Goal: Task Accomplishment & Management: Use online tool/utility

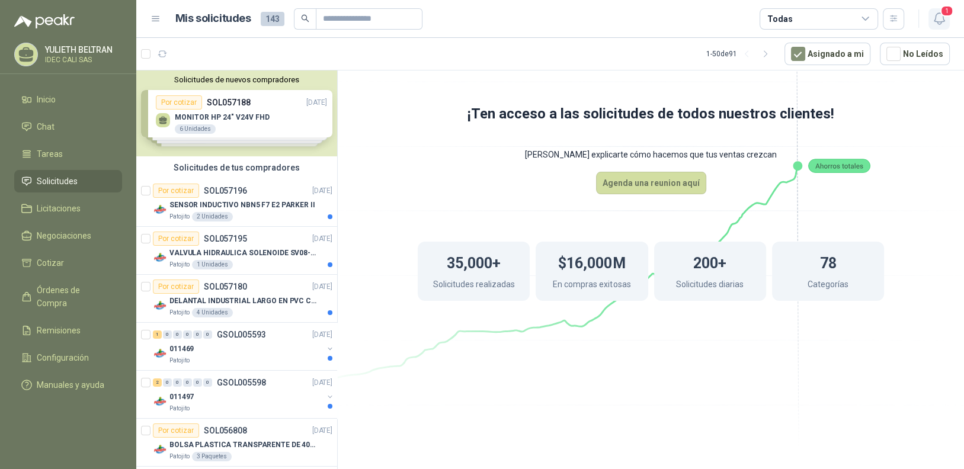
click at [938, 13] on icon "button" at bounding box center [939, 18] width 10 height 11
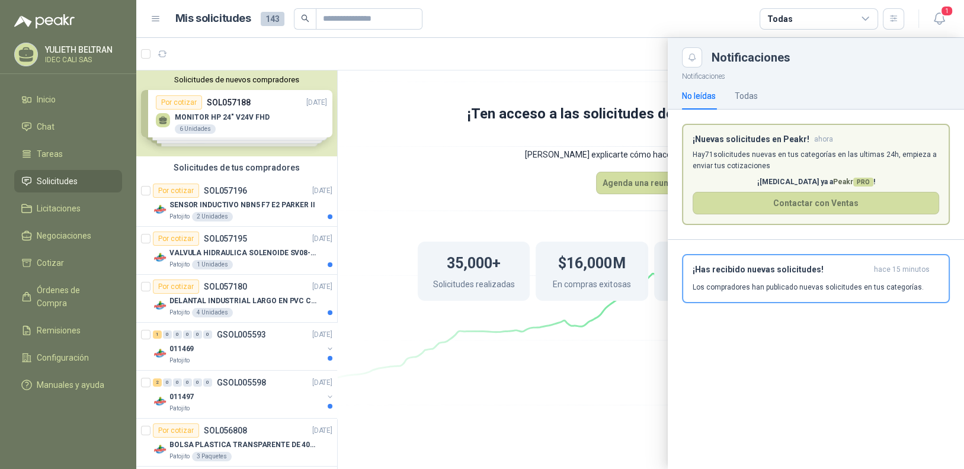
click at [731, 181] on p "¡[MEDICAL_DATA] ya a Peakr PRO !" at bounding box center [816, 182] width 247 height 11
click at [734, 273] on h3 "¡Has recibido nuevas solicitudes!" at bounding box center [781, 270] width 177 height 10
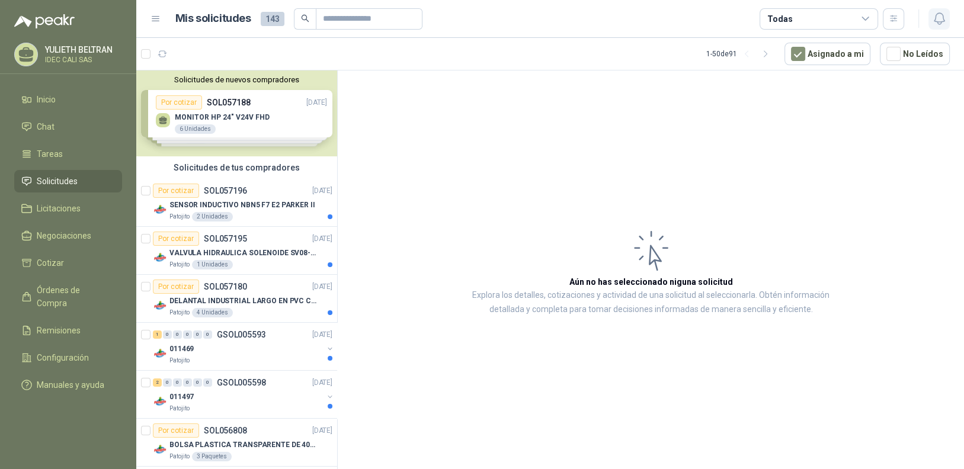
click at [939, 18] on icon "button" at bounding box center [939, 18] width 15 height 15
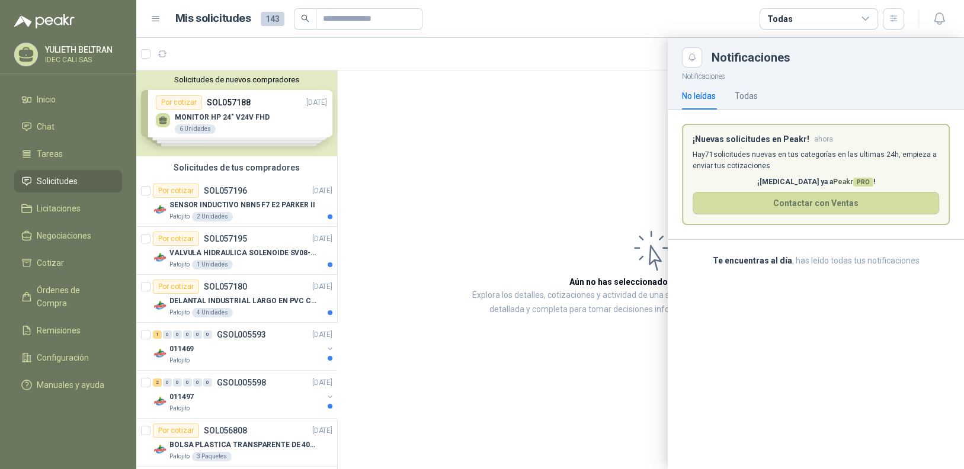
click at [587, 353] on div at bounding box center [550, 253] width 828 height 431
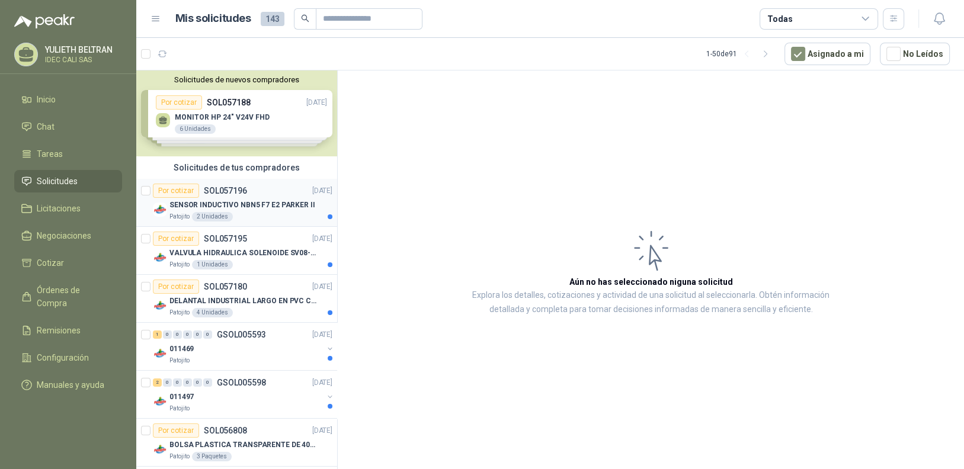
click at [211, 202] on p "SENSOR INDUCTIVO NBN5 F7 E2 PARKER II" at bounding box center [243, 205] width 146 height 11
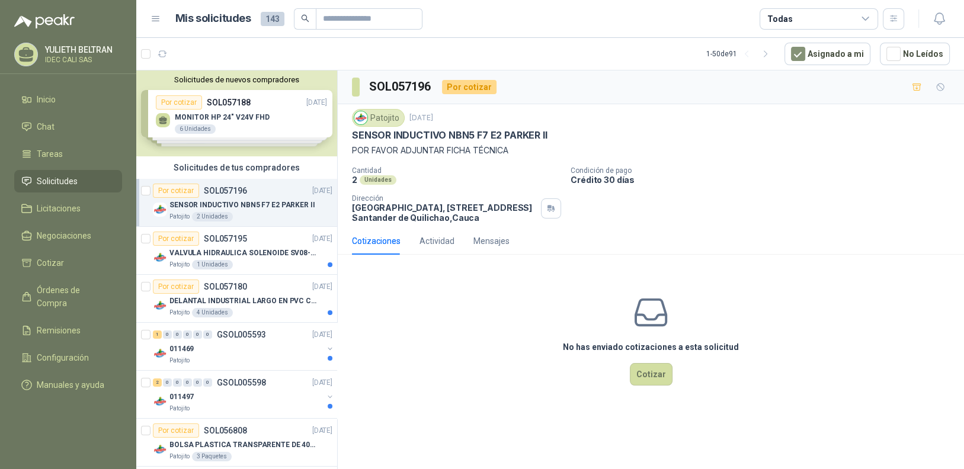
click at [597, 111] on div "Patojito [DATE]" at bounding box center [651, 118] width 598 height 18
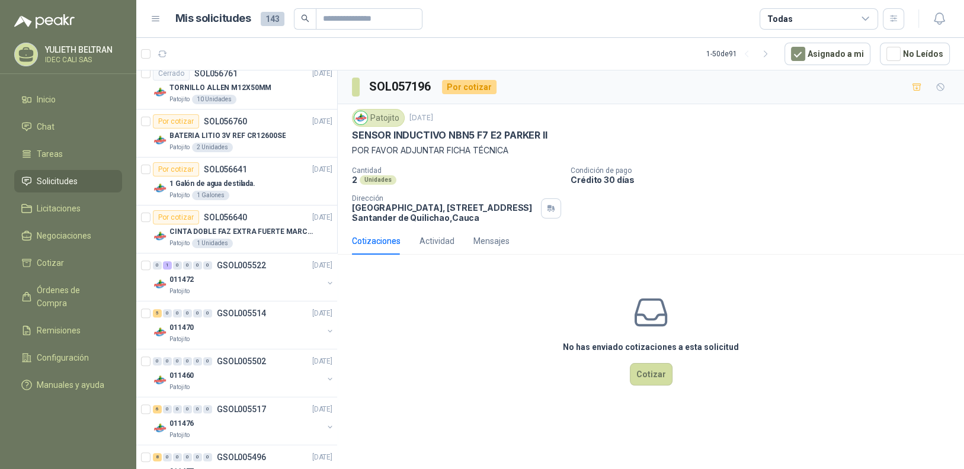
scroll to position [516, 0]
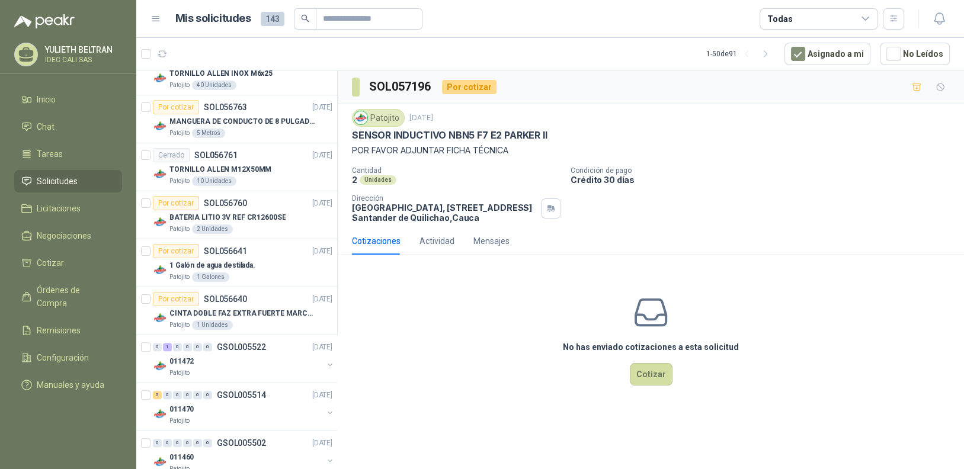
click at [634, 235] on div "Cotizaciones Actividad Mensajes" at bounding box center [651, 241] width 598 height 27
click at [658, 376] on button "Cotizar" at bounding box center [651, 374] width 43 height 23
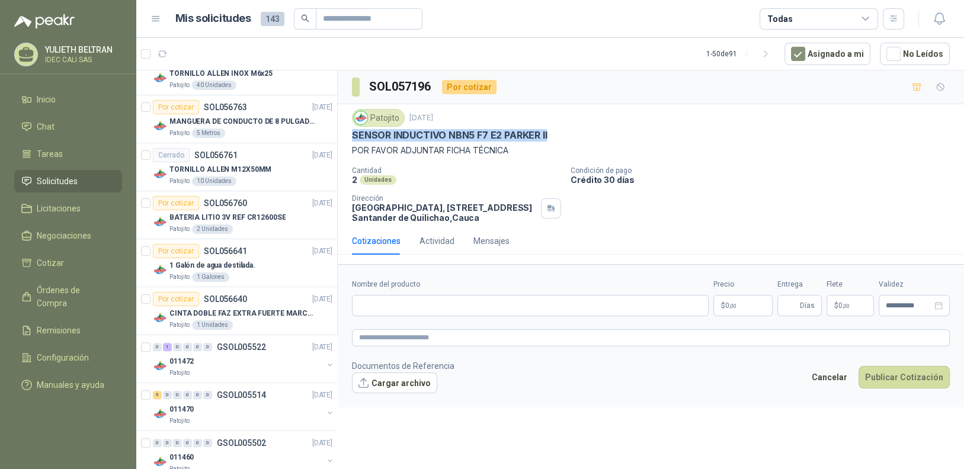
drag, startPoint x: 353, startPoint y: 133, endPoint x: 554, endPoint y: 137, distance: 201.0
click at [554, 137] on div "SENSOR INDUCTIVO NBN5 F7 E2 PARKER II" at bounding box center [651, 135] width 598 height 12
copy p "SENSOR INDUCTIVO NBN5 F7 E2 PARKER II"
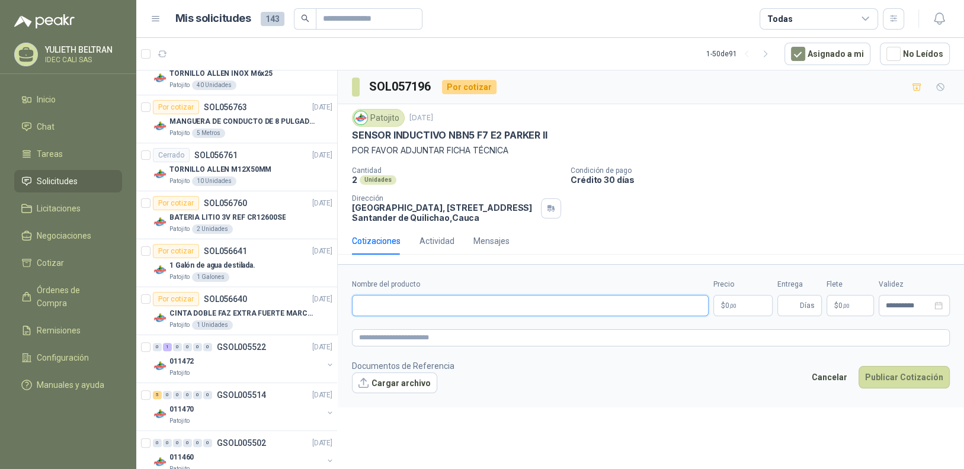
click at [443, 306] on input "Nombre del producto" at bounding box center [530, 305] width 357 height 21
paste input "**********"
type input "**********"
click at [750, 308] on p "$ 0 ,00" at bounding box center [743, 305] width 59 height 21
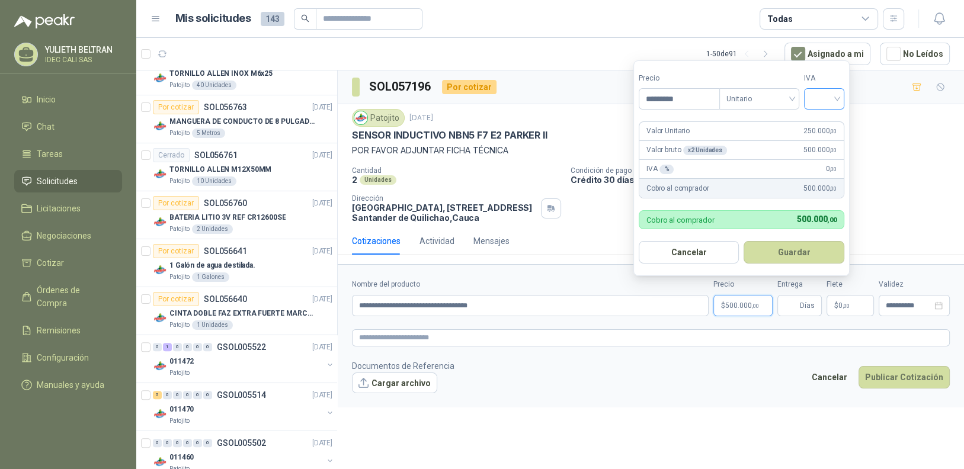
type input "*********"
click at [835, 100] on input "search" at bounding box center [824, 98] width 26 height 18
click at [831, 124] on div "19%" at bounding box center [827, 124] width 22 height 13
click at [763, 254] on button "Guardar" at bounding box center [797, 252] width 102 height 23
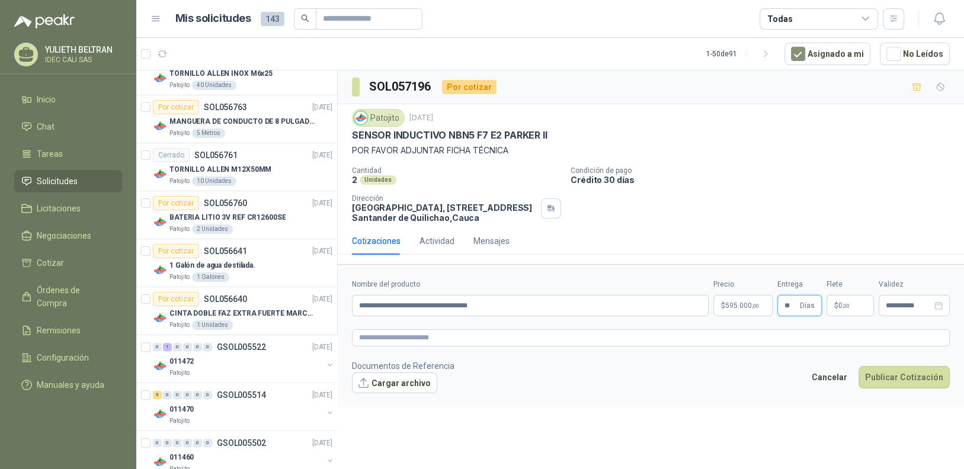
type input "**"
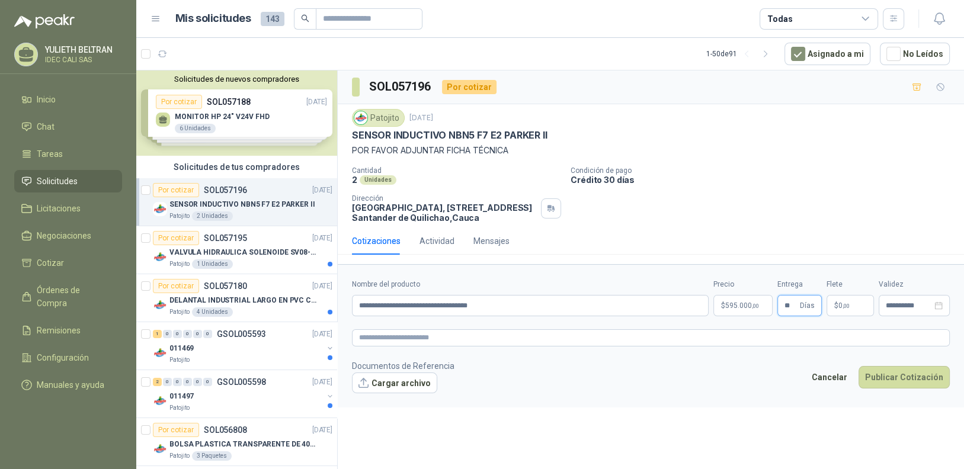
scroll to position [0, 0]
click at [945, 17] on icon "button" at bounding box center [939, 18] width 15 height 15
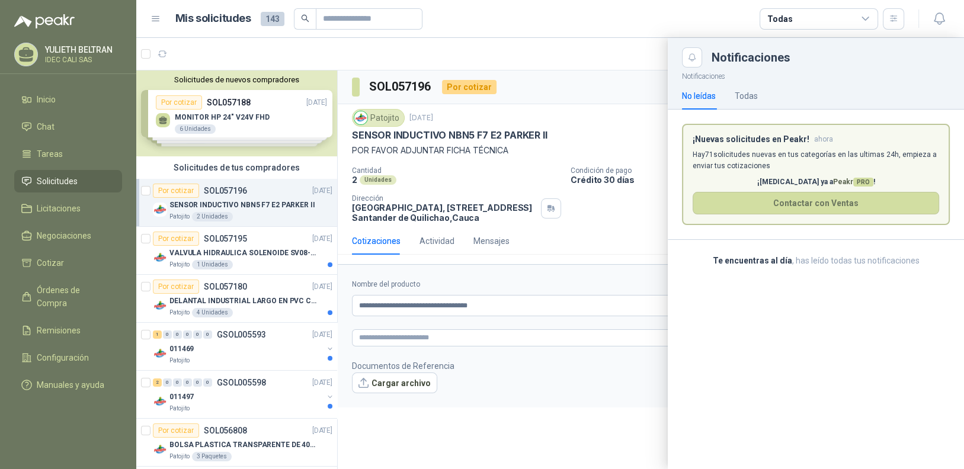
click at [868, 19] on icon at bounding box center [866, 19] width 11 height 11
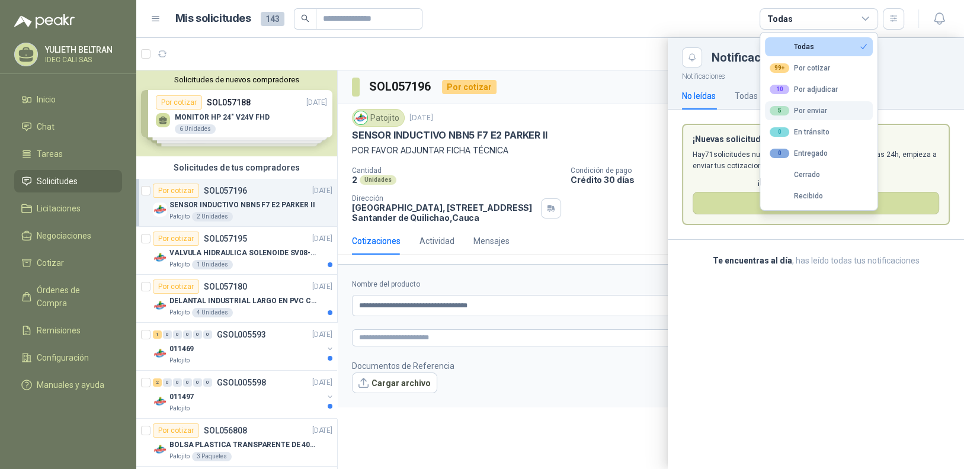
click at [834, 113] on button "5 Por enviar" at bounding box center [819, 110] width 108 height 19
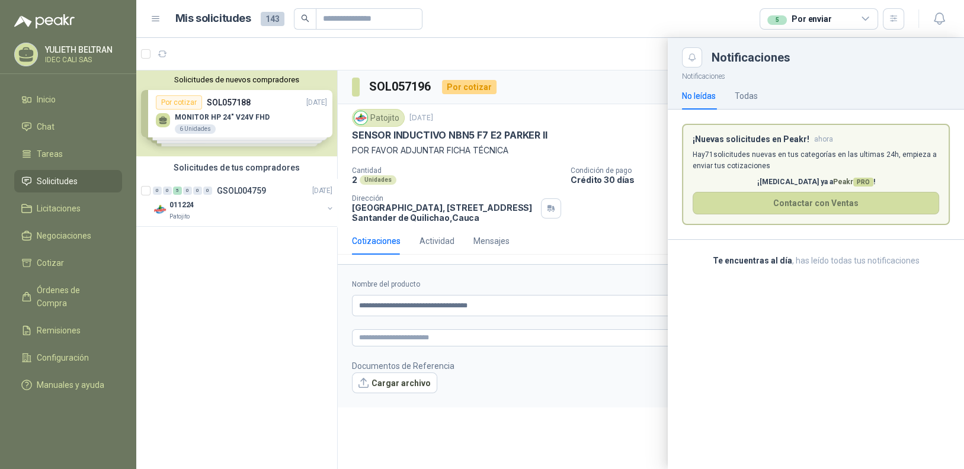
click at [218, 200] on div at bounding box center [550, 253] width 828 height 431
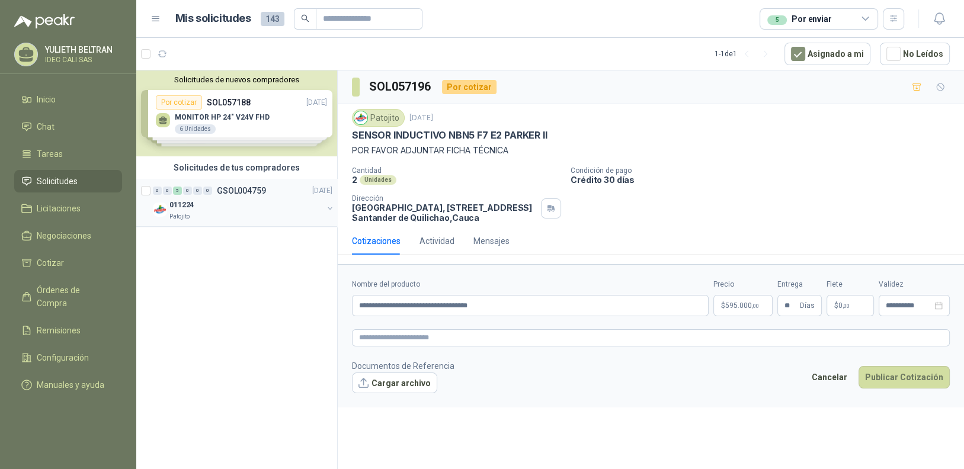
click at [250, 200] on div "011224" at bounding box center [247, 205] width 154 height 14
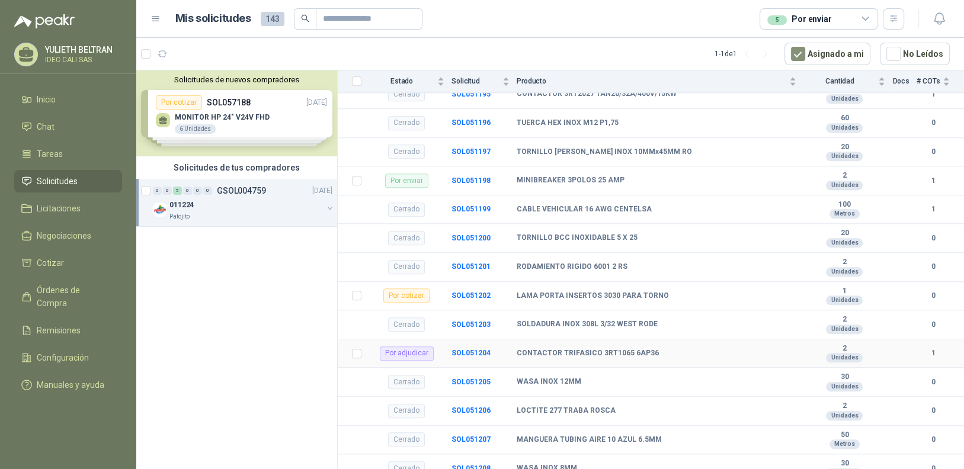
scroll to position [1287, 0]
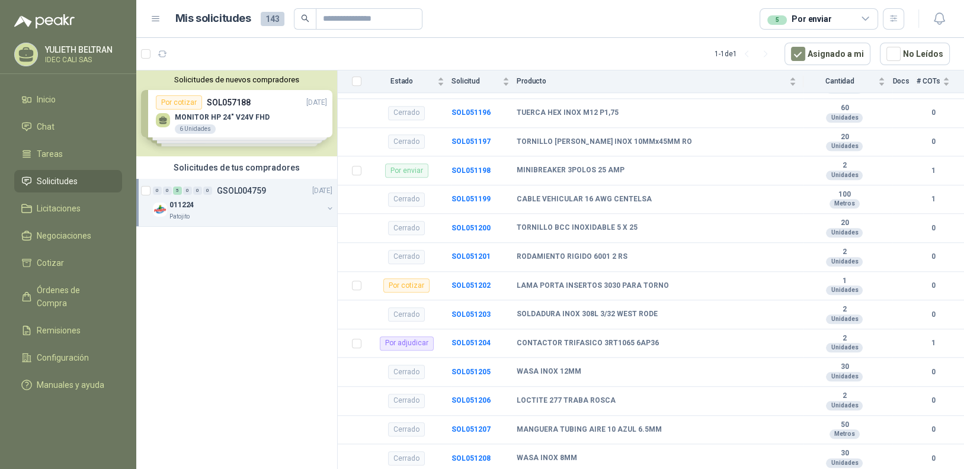
click at [865, 18] on icon at bounding box center [866, 19] width 11 height 11
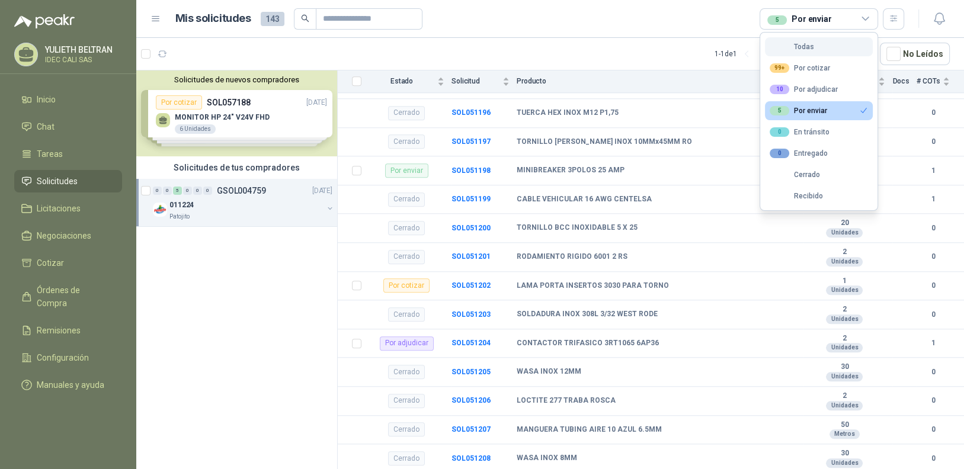
click at [813, 49] on div "Todas" at bounding box center [792, 47] width 44 height 8
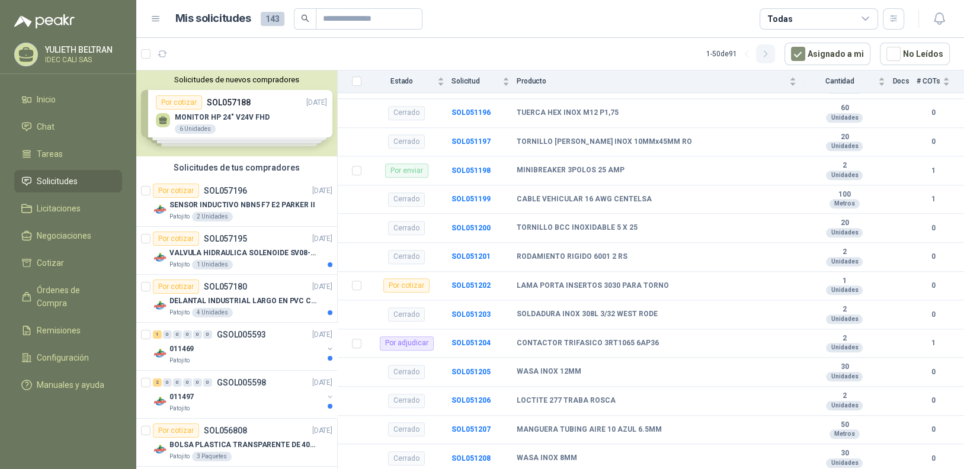
click at [771, 53] on icon "button" at bounding box center [766, 54] width 10 height 10
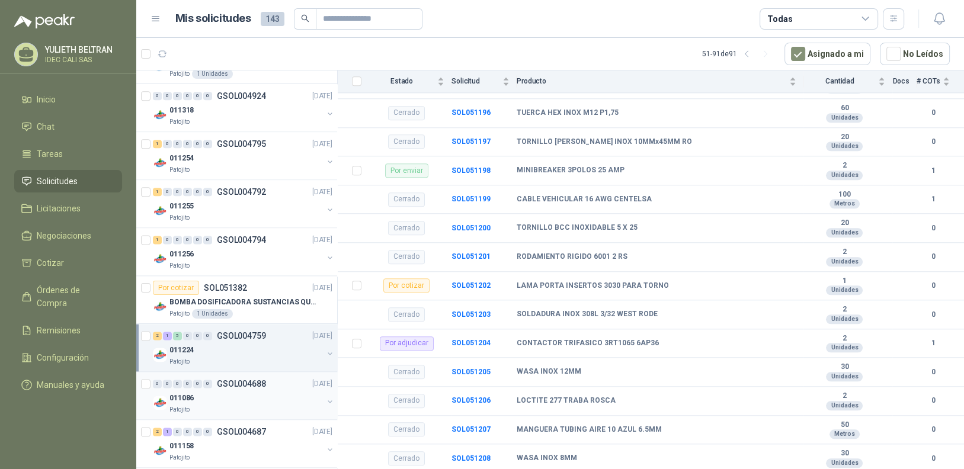
scroll to position [1685, 0]
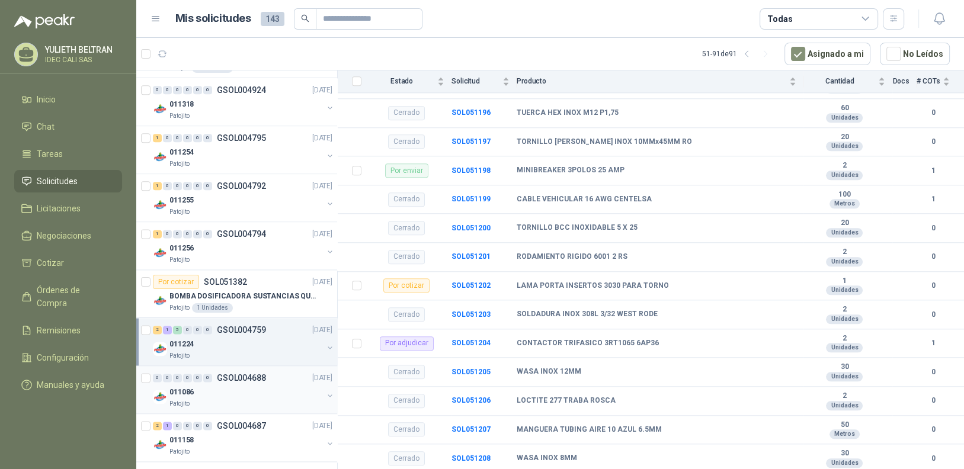
click at [236, 389] on div "011086" at bounding box center [247, 392] width 154 height 14
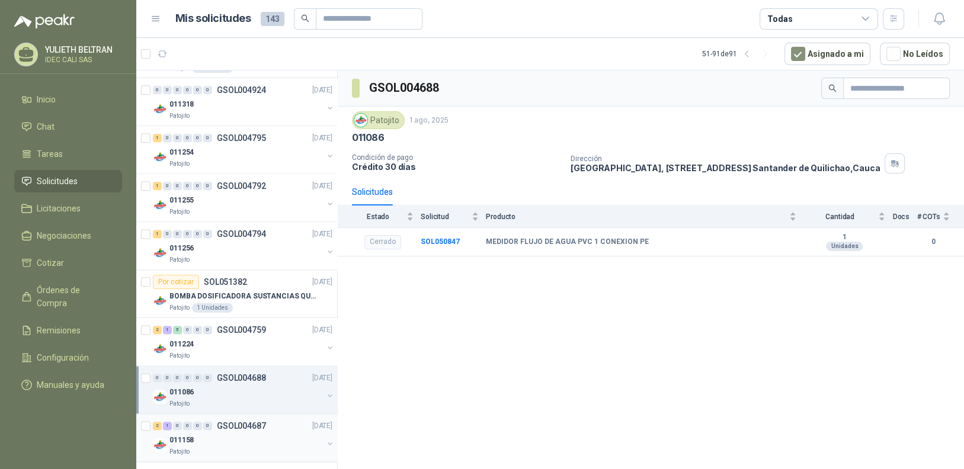
click at [222, 433] on div "011158" at bounding box center [247, 440] width 154 height 14
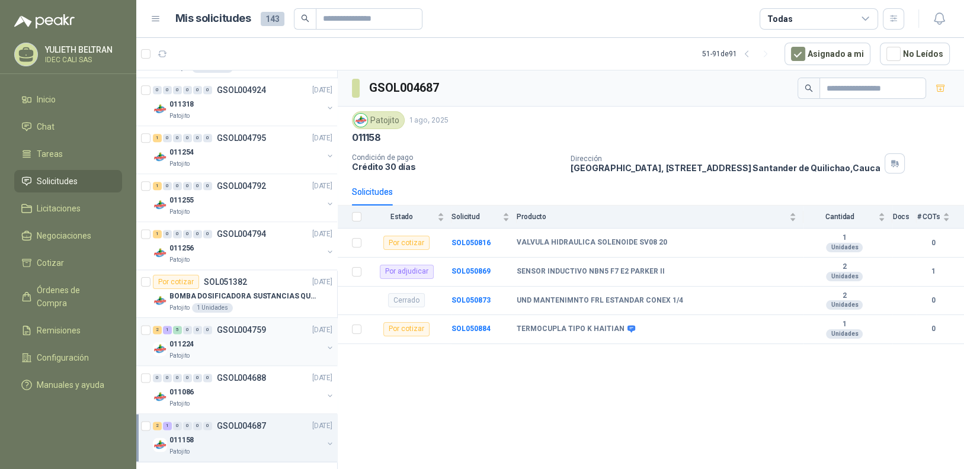
click at [239, 329] on p "GSOL004759" at bounding box center [241, 330] width 49 height 8
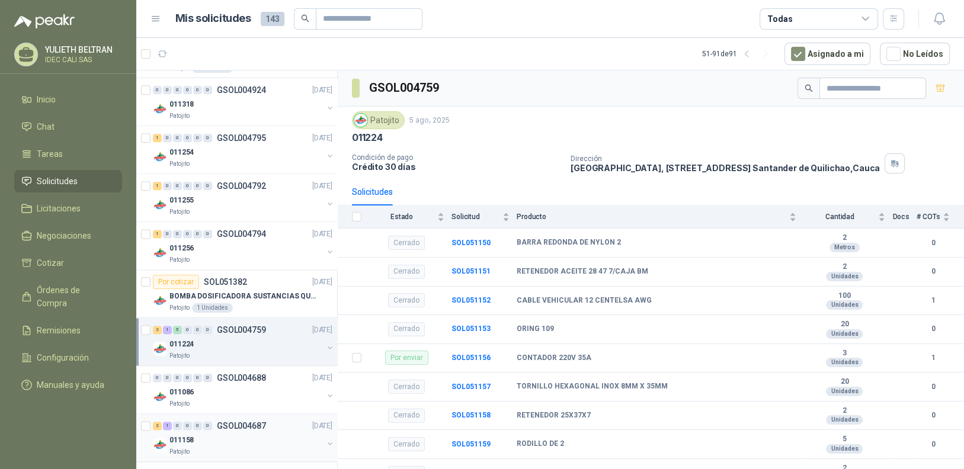
click at [274, 419] on div "2 1 0 0 0 0 GSOL004687 [DATE]" at bounding box center [244, 426] width 182 height 14
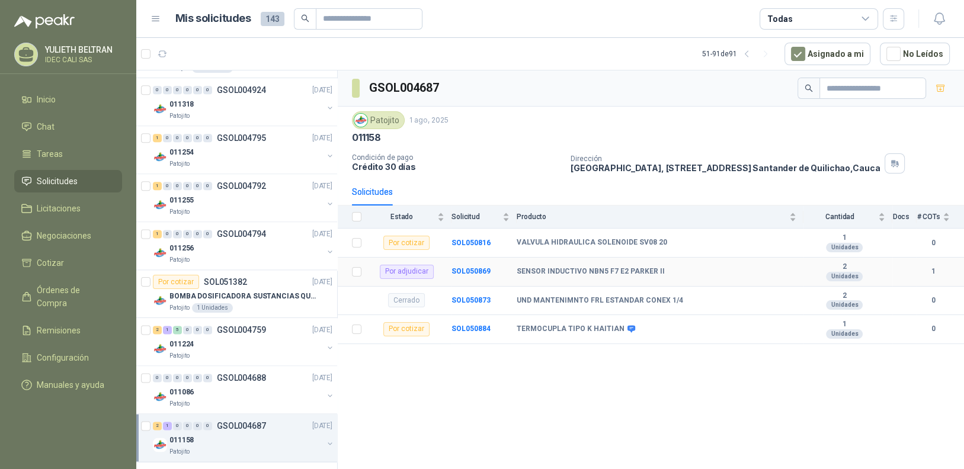
click at [543, 271] on b "SENSOR INDUCTIVO NBN5 F7 E2 PARKER II" at bounding box center [591, 271] width 148 height 9
click at [462, 273] on b "SOL050869" at bounding box center [471, 271] width 39 height 8
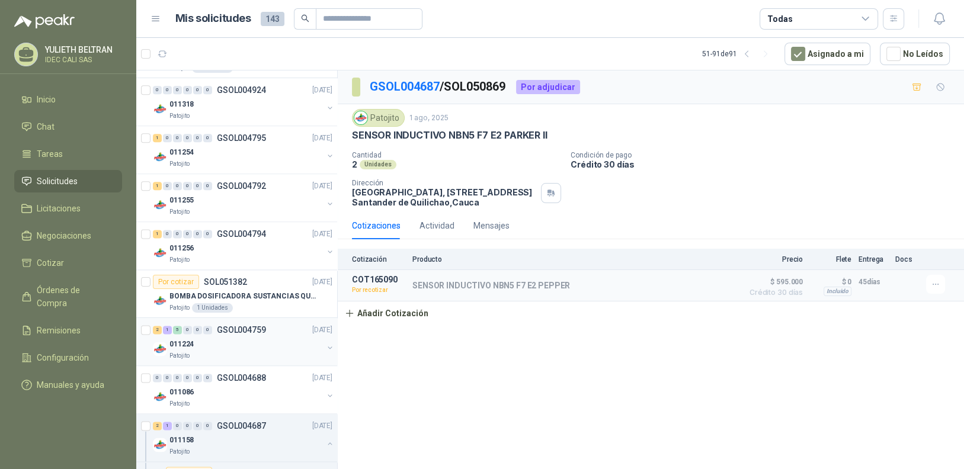
click at [261, 337] on div "011224" at bounding box center [247, 344] width 154 height 14
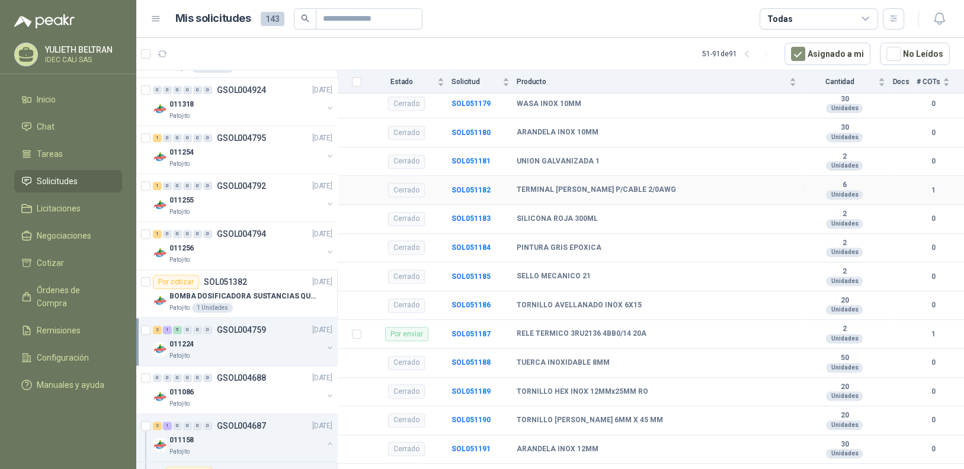
scroll to position [1007, 0]
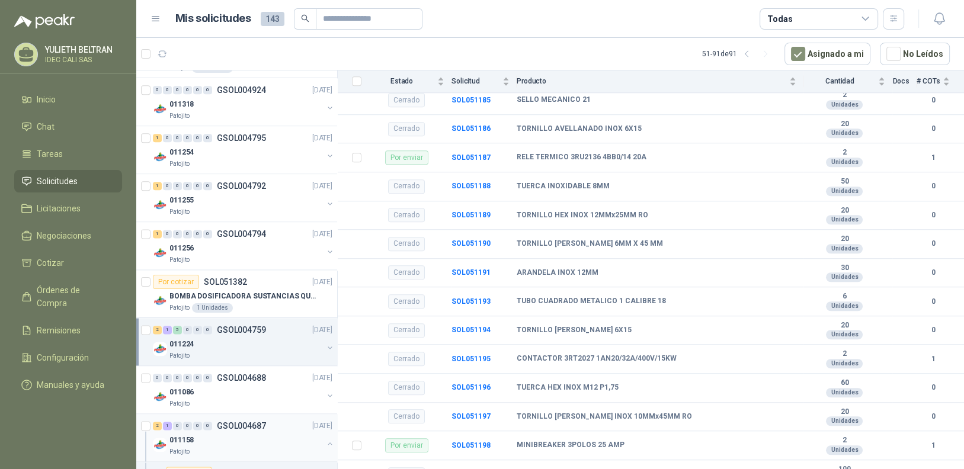
click at [216, 433] on div "011158" at bounding box center [247, 440] width 154 height 14
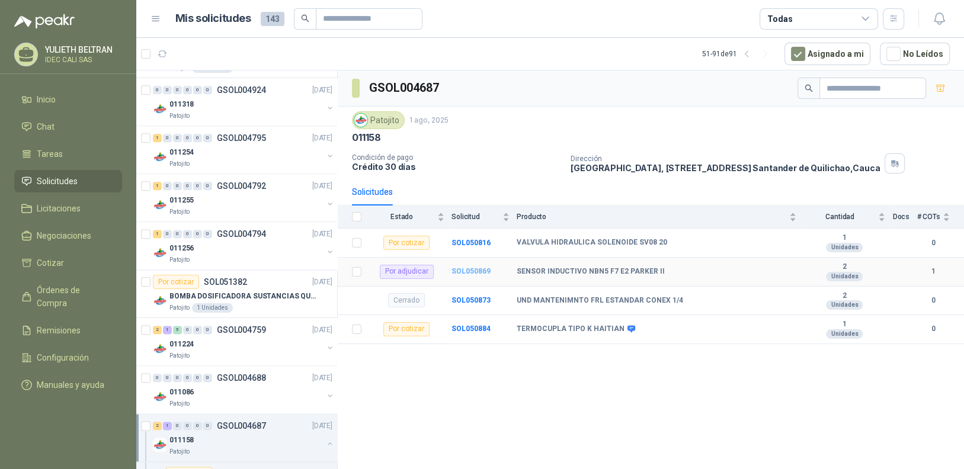
click at [470, 271] on b "SOL050869" at bounding box center [471, 271] width 39 height 8
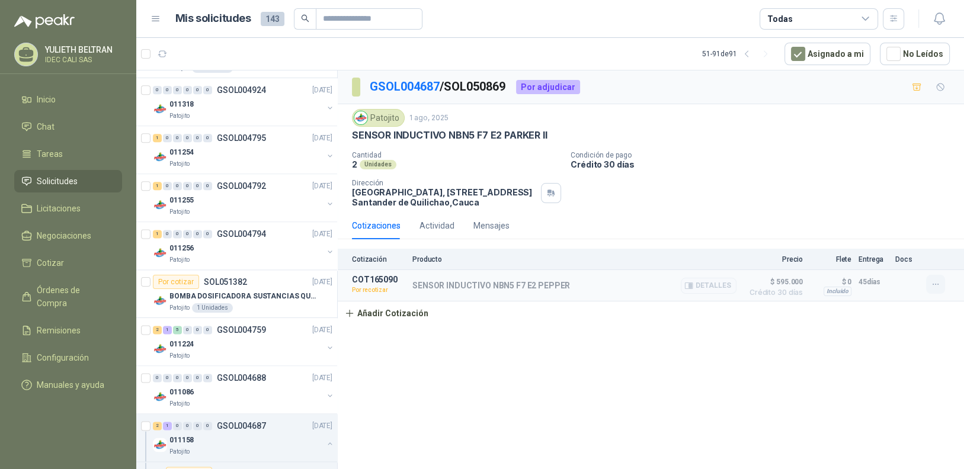
click at [931, 284] on icon "button" at bounding box center [936, 285] width 10 height 10
click at [922, 262] on button "Re-cotizar" at bounding box center [912, 258] width 95 height 19
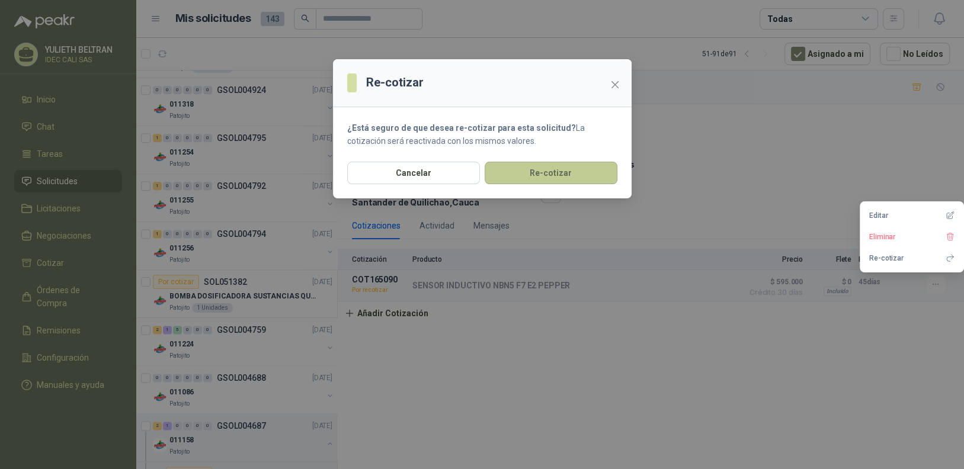
click at [531, 173] on button "Re-cotizar" at bounding box center [551, 173] width 133 height 23
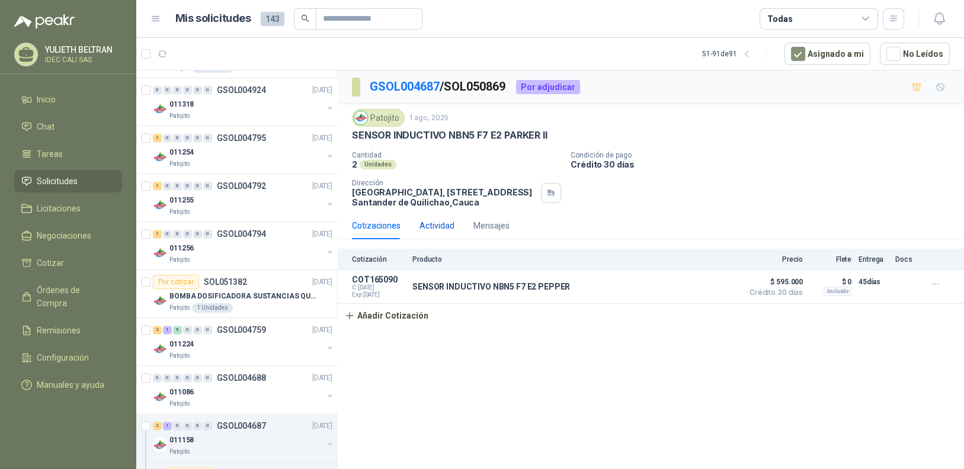
click at [437, 227] on div "Actividad" at bounding box center [437, 225] width 35 height 13
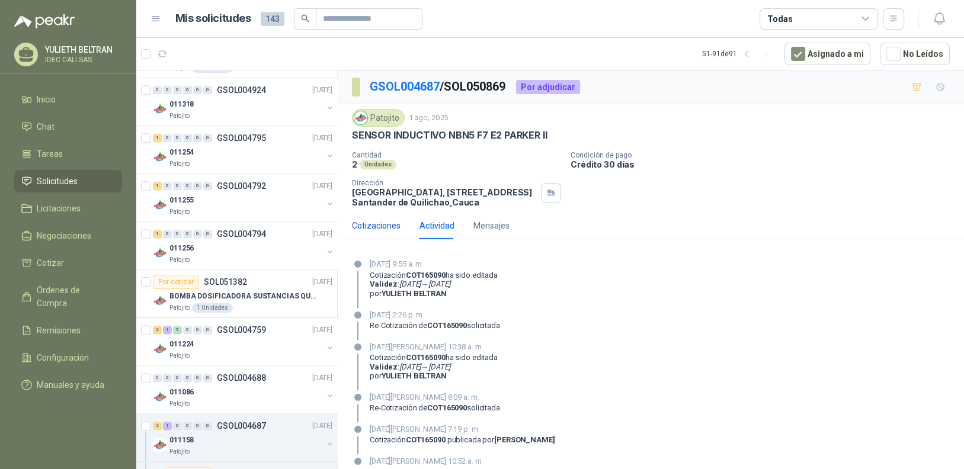
click at [375, 225] on div "Cotizaciones" at bounding box center [376, 225] width 49 height 13
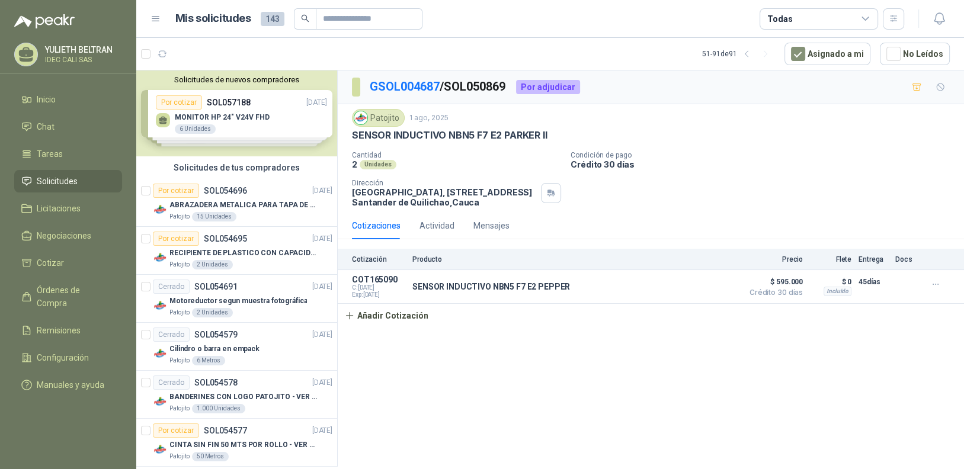
drag, startPoint x: 754, startPoint y: 52, endPoint x: 737, endPoint y: 72, distance: 26.6
click at [748, 52] on icon "button" at bounding box center [746, 54] width 3 height 6
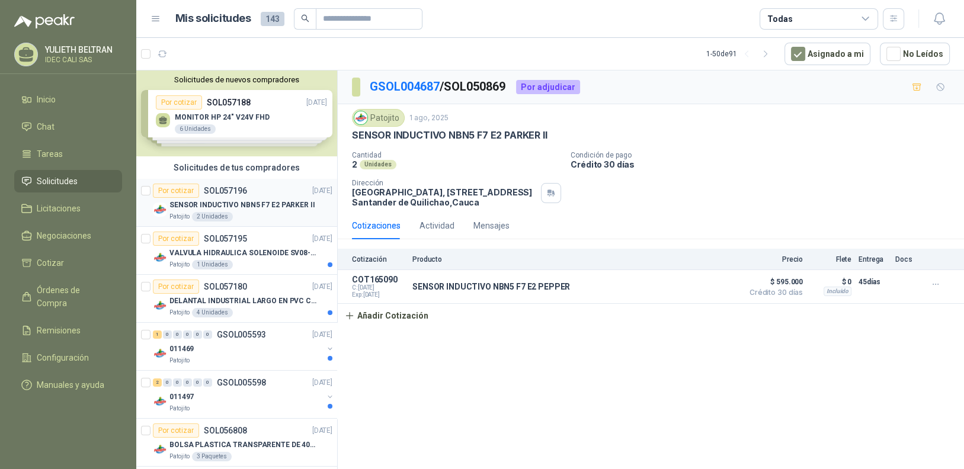
click at [246, 206] on p "SENSOR INDUCTIVO NBN5 F7 E2 PARKER II" at bounding box center [243, 205] width 146 height 11
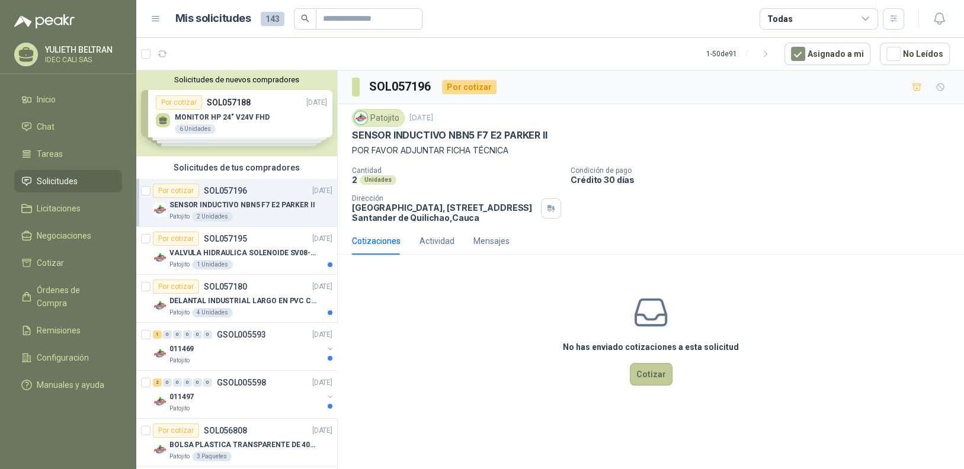
click at [648, 373] on button "Cotizar" at bounding box center [651, 374] width 43 height 23
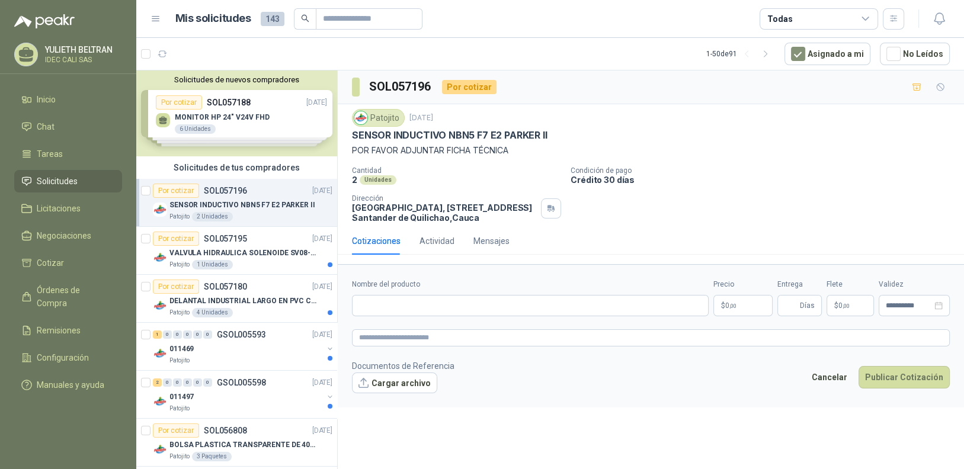
click at [351, 135] on div "Patojito [DATE] SENSOR INDUCTIVO NBN5 F7 E2 [PERSON_NAME] II POR FAVOR ADJUNTAR…" at bounding box center [651, 165] width 626 height 123
drag, startPoint x: 353, startPoint y: 135, endPoint x: 548, endPoint y: 136, distance: 195.6
click at [548, 136] on div "SENSOR INDUCTIVO NBN5 F7 E2 PARKER II" at bounding box center [651, 135] width 598 height 12
copy p "SENSOR INDUCTIVO NBN5 F7 E2 PARKER II"
click at [410, 303] on input "Nombre del producto" at bounding box center [530, 305] width 357 height 21
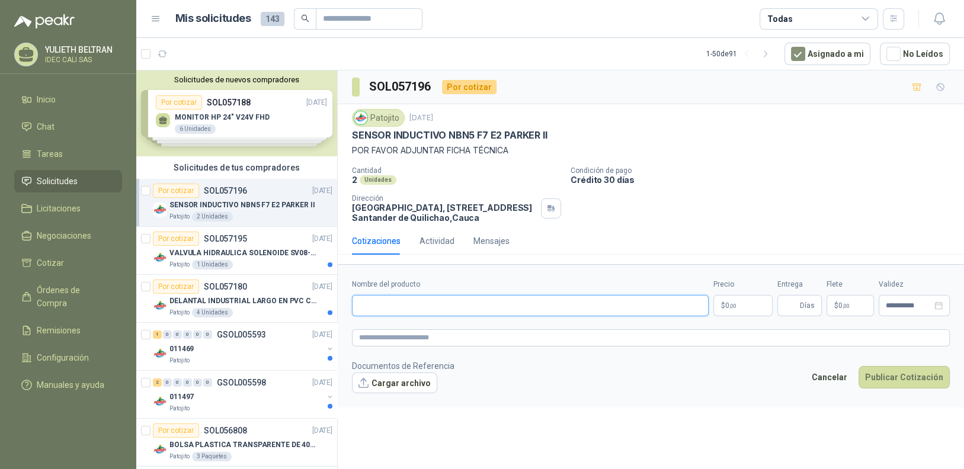
paste input "**********"
type input "**********"
click at [753, 304] on p "$ 0 ,00" at bounding box center [743, 305] width 59 height 21
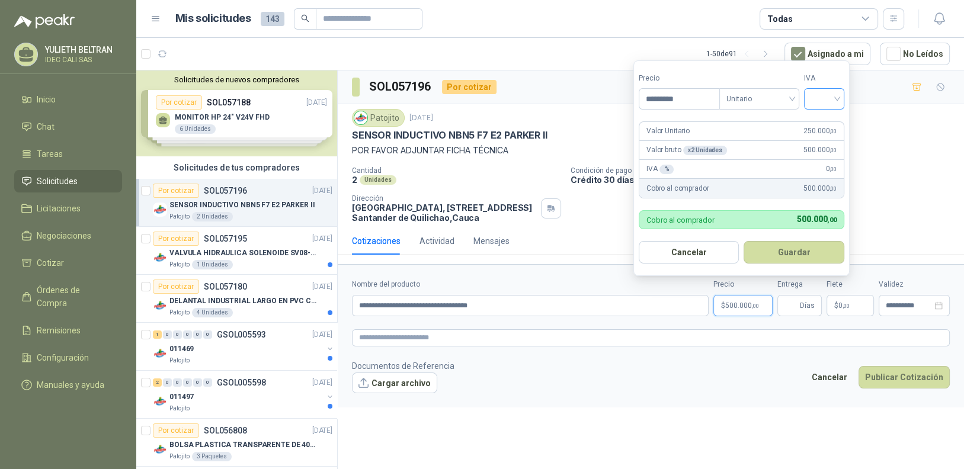
type input "*********"
drag, startPoint x: 818, startPoint y: 98, endPoint x: 813, endPoint y: 112, distance: 15.0
click at [817, 98] on input "search" at bounding box center [824, 98] width 26 height 18
click at [817, 127] on div "19%" at bounding box center [827, 124] width 22 height 13
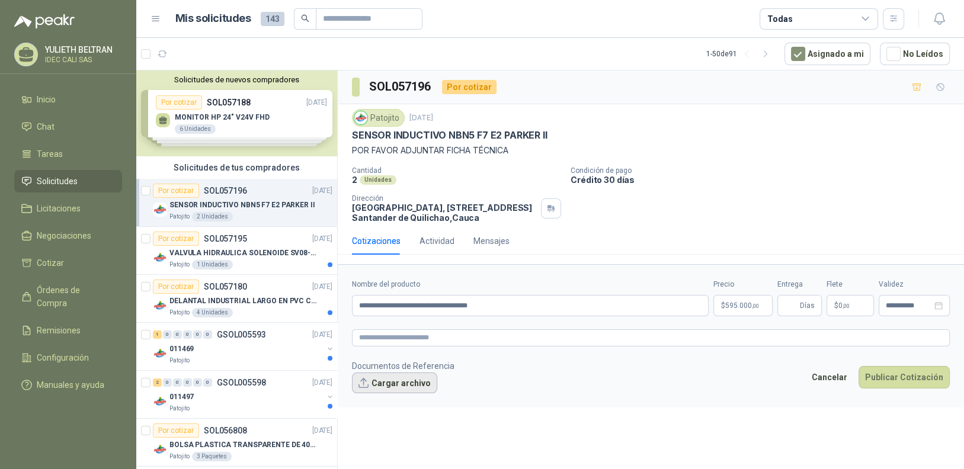
click at [418, 383] on button "Cargar archivo" at bounding box center [394, 383] width 85 height 21
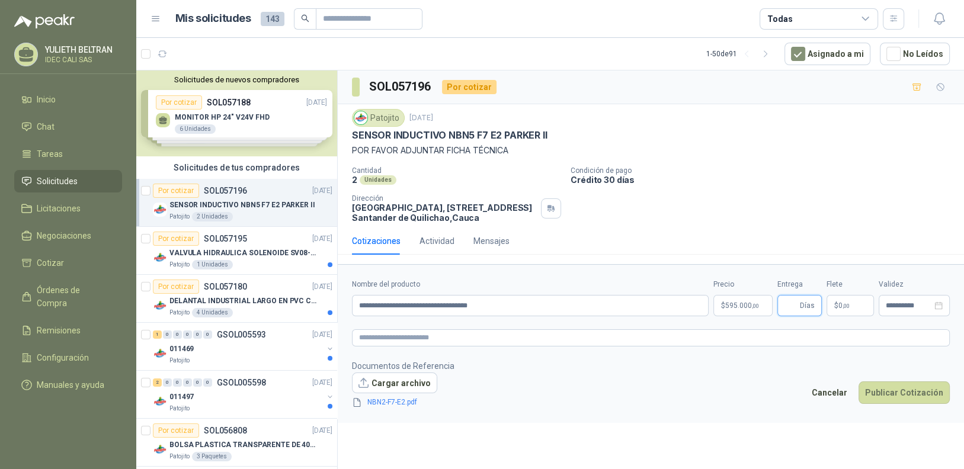
click at [787, 302] on input "Entrega" at bounding box center [791, 306] width 13 height 20
type input "**"
click at [908, 392] on button "Publicar Cotización" at bounding box center [904, 393] width 91 height 23
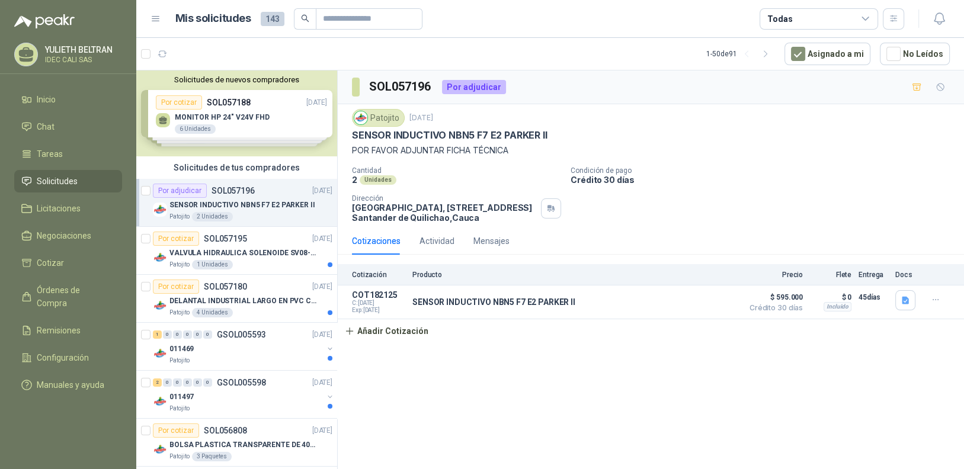
click at [656, 399] on div "SOL057196 Por adjudicar Patojito [DATE] SENSOR INDUCTIVO NBN5 F7 E2 [PERSON_NAM…" at bounding box center [651, 272] width 626 height 403
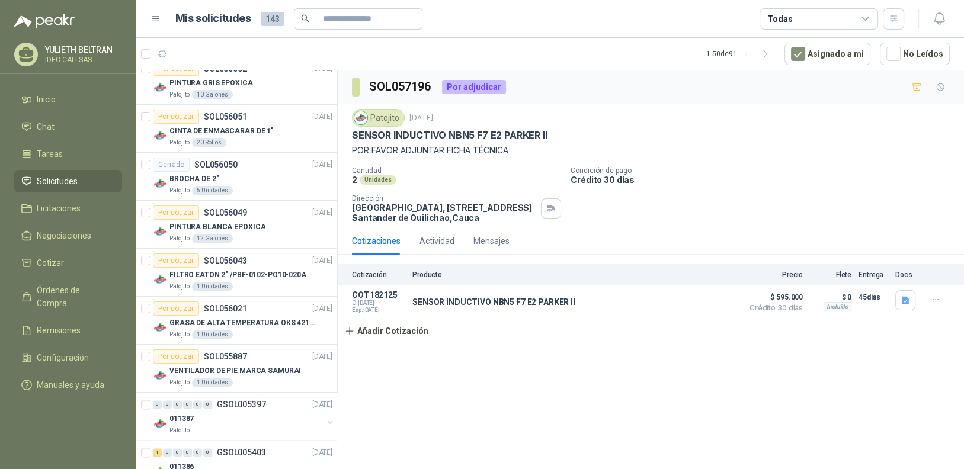
scroll to position [2116, 0]
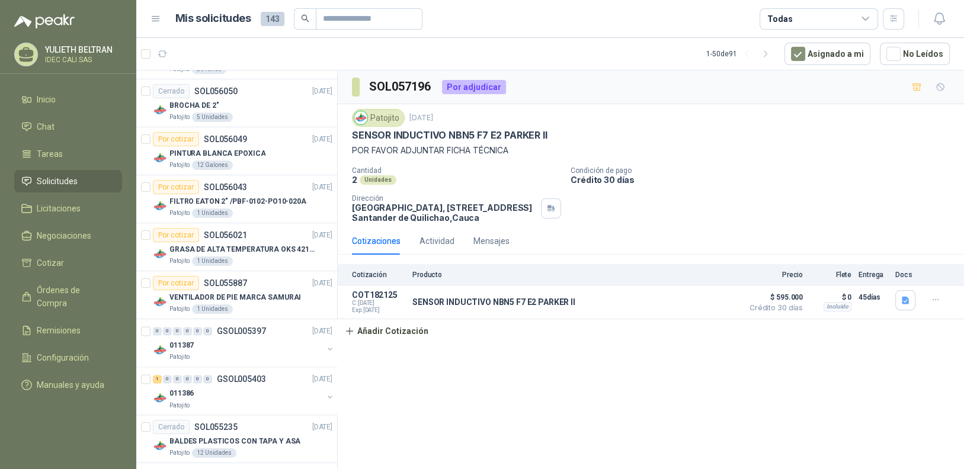
drag, startPoint x: 770, startPoint y: 56, endPoint x: 756, endPoint y: 82, distance: 29.4
click at [770, 56] on icon "button" at bounding box center [766, 54] width 10 height 10
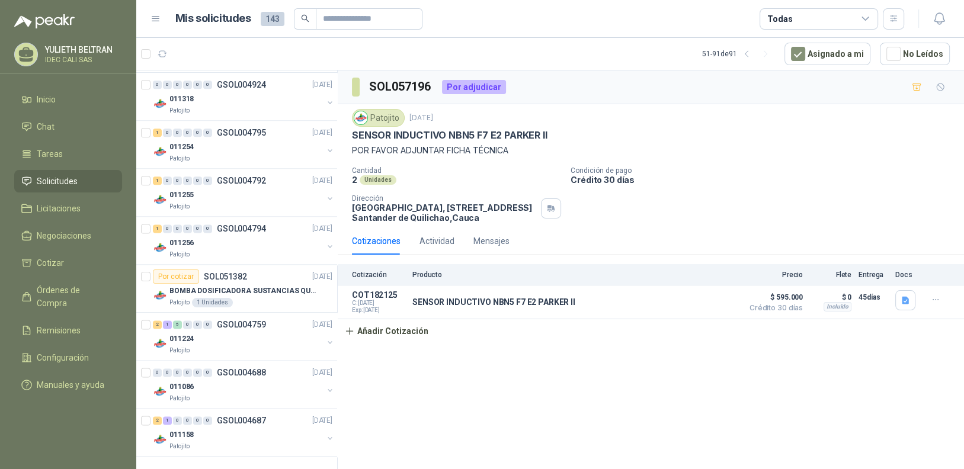
scroll to position [1685, 0]
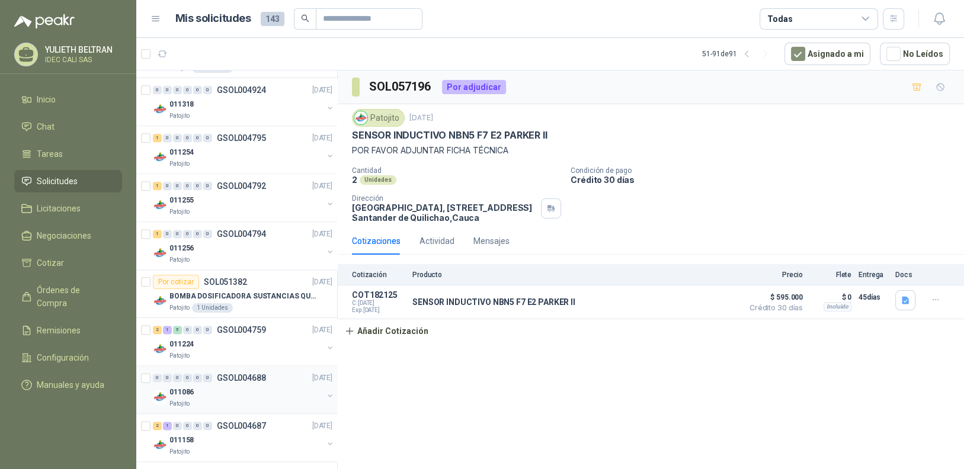
click at [244, 377] on p "GSOL004688" at bounding box center [241, 378] width 49 height 8
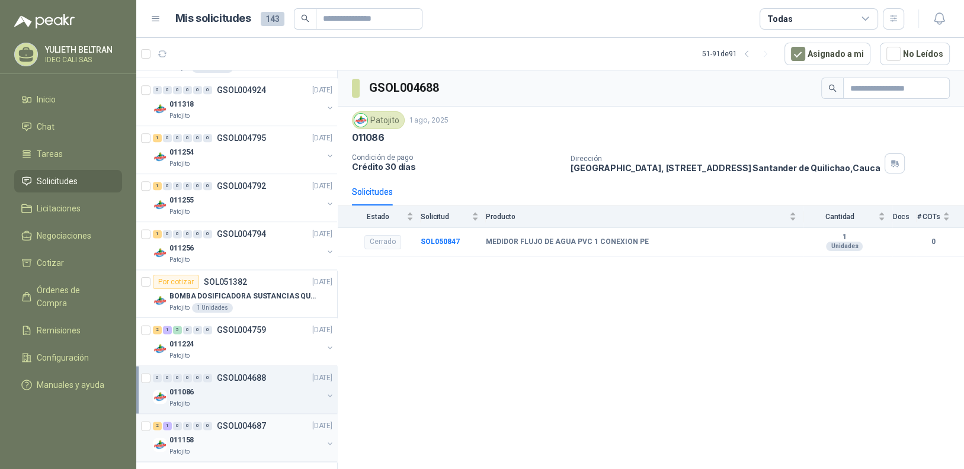
click at [235, 424] on p "GSOL004687" at bounding box center [241, 426] width 49 height 8
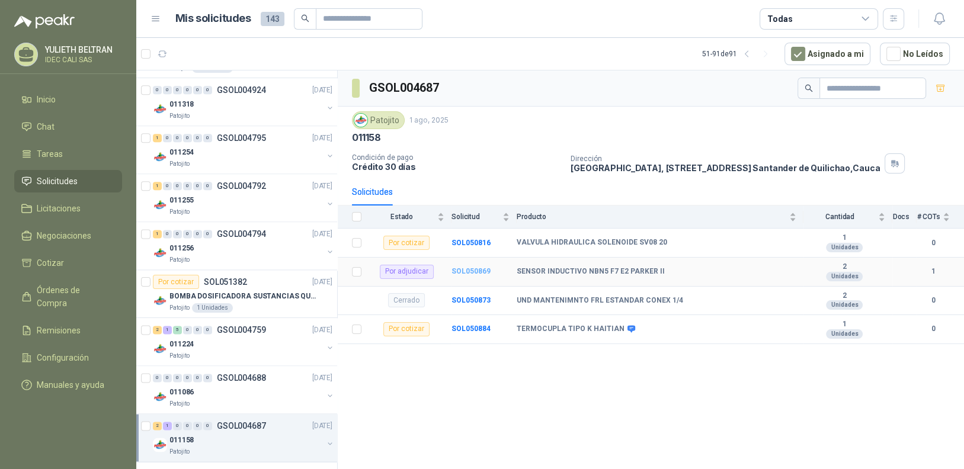
click at [474, 273] on b "SOL050869" at bounding box center [471, 271] width 39 height 8
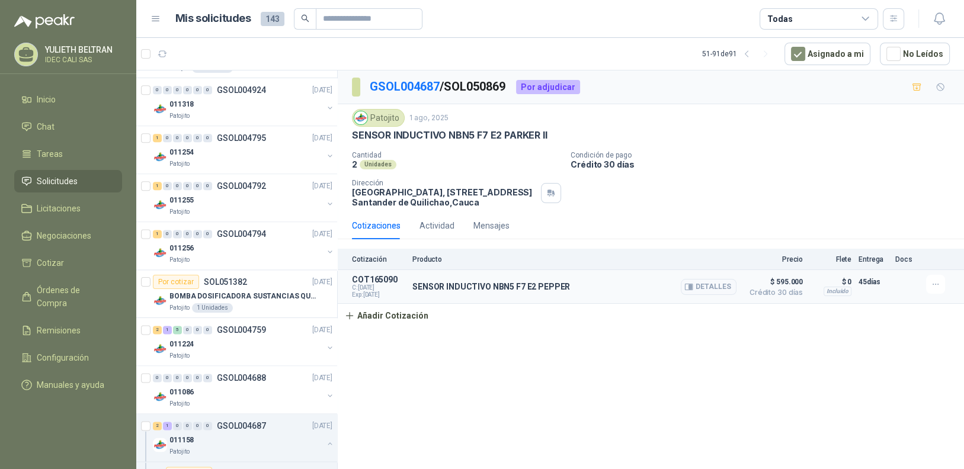
click at [375, 289] on span "C: [DATE]" at bounding box center [378, 287] width 53 height 7
click at [540, 284] on p "SENSOR INDUCTIVO NBN5 F7 E2 PEPPER" at bounding box center [492, 286] width 158 height 9
click at [932, 284] on icon "button" at bounding box center [936, 285] width 10 height 10
click at [904, 234] on button "Editar" at bounding box center [912, 237] width 95 height 19
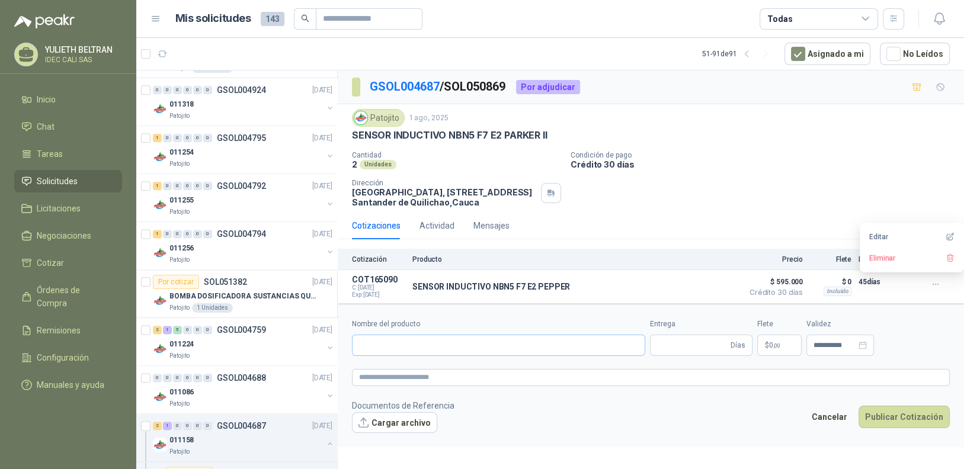
type input "**********"
type input "**"
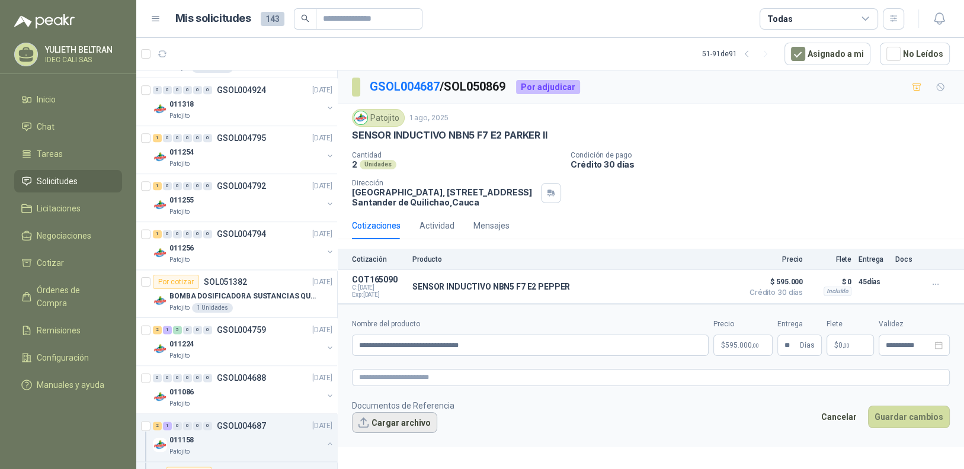
click at [414, 422] on button "Cargar archivo" at bounding box center [394, 423] width 85 height 21
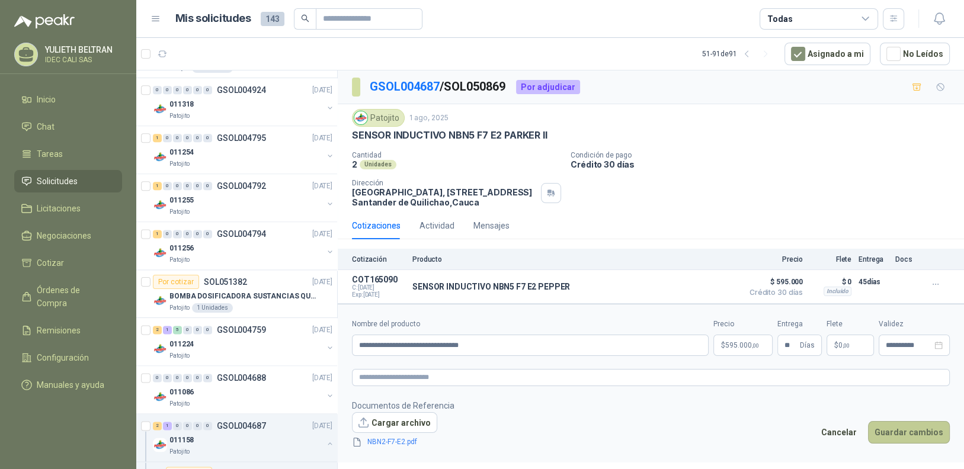
click at [888, 433] on button "Guardar cambios" at bounding box center [909, 432] width 82 height 23
